Goal: Task Accomplishment & Management: Complete application form

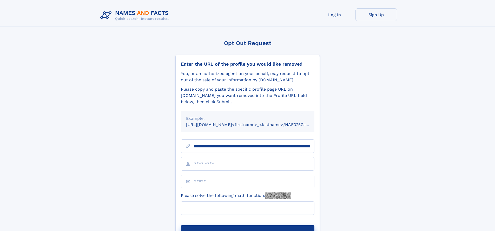
scroll to position [0, 61]
type input "**********"
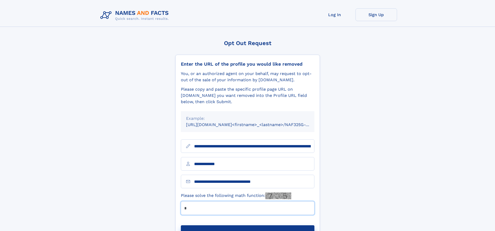
type input "*"
click at [247, 225] on button "Submit Opt Out Request" at bounding box center [248, 233] width 134 height 17
